Goal: Task Accomplishment & Management: Complete application form

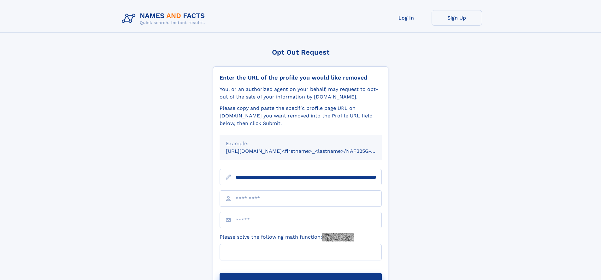
scroll to position [0, 65]
type input "**********"
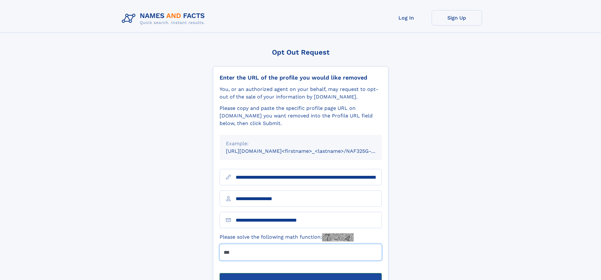
type input "***"
click at [301, 273] on button "Submit Opt Out Request" at bounding box center [301, 283] width 162 height 20
